Goal: Task Accomplishment & Management: Manage account settings

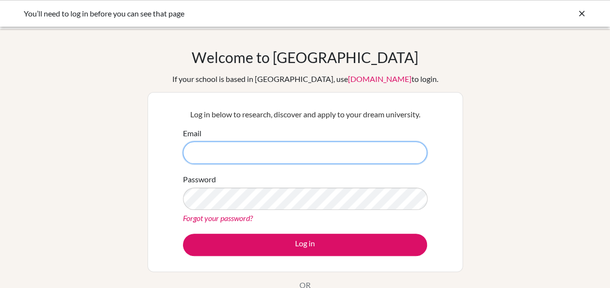
click at [262, 155] on input "Email" at bounding box center [305, 153] width 244 height 22
type input "[EMAIL_ADDRESS][DOMAIN_NAME]"
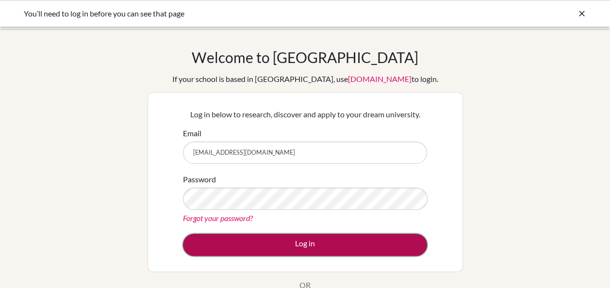
click at [281, 239] on button "Log in" at bounding box center [305, 245] width 244 height 22
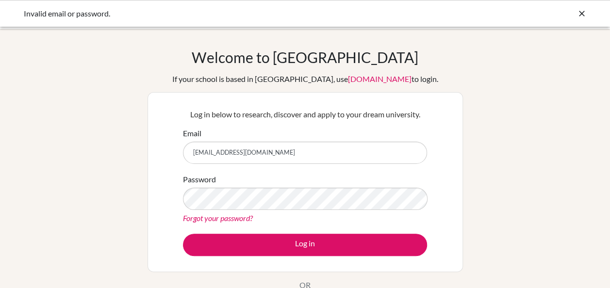
click at [218, 217] on link "Forgot your password?" at bounding box center [218, 218] width 70 height 9
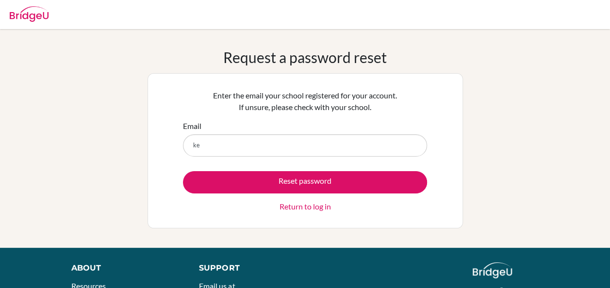
type input "[EMAIL_ADDRESS][DOMAIN_NAME]"
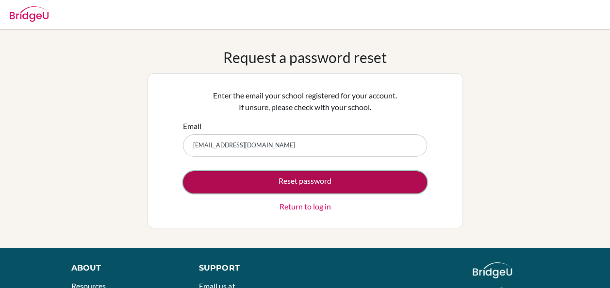
click at [230, 177] on button "Reset password" at bounding box center [305, 182] width 244 height 22
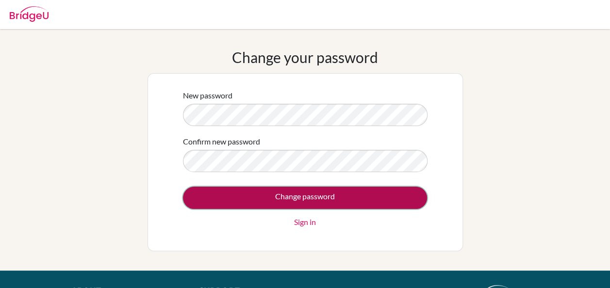
click at [293, 196] on input "Change password" at bounding box center [305, 198] width 244 height 22
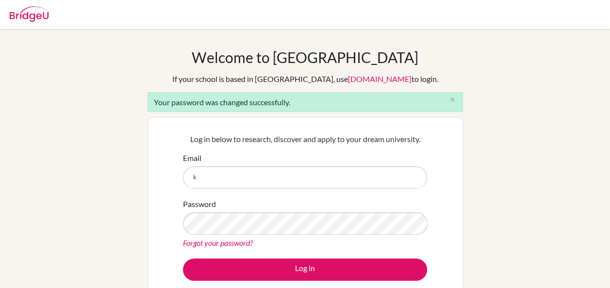
type input "kevinf@diabarsha.com"
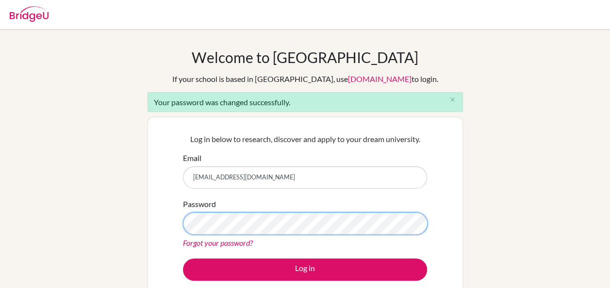
click at [183, 259] on button "Log in" at bounding box center [305, 270] width 244 height 22
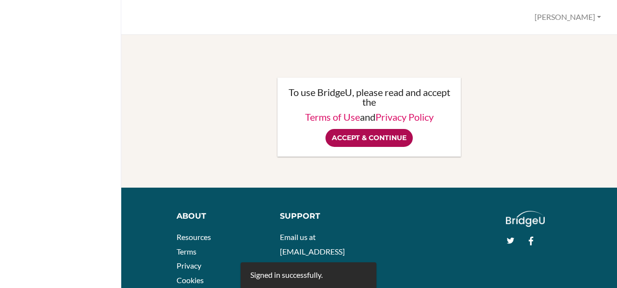
click at [335, 145] on input "Accept & Continue" at bounding box center [369, 138] width 87 height 18
